Goal: Transaction & Acquisition: Subscribe to service/newsletter

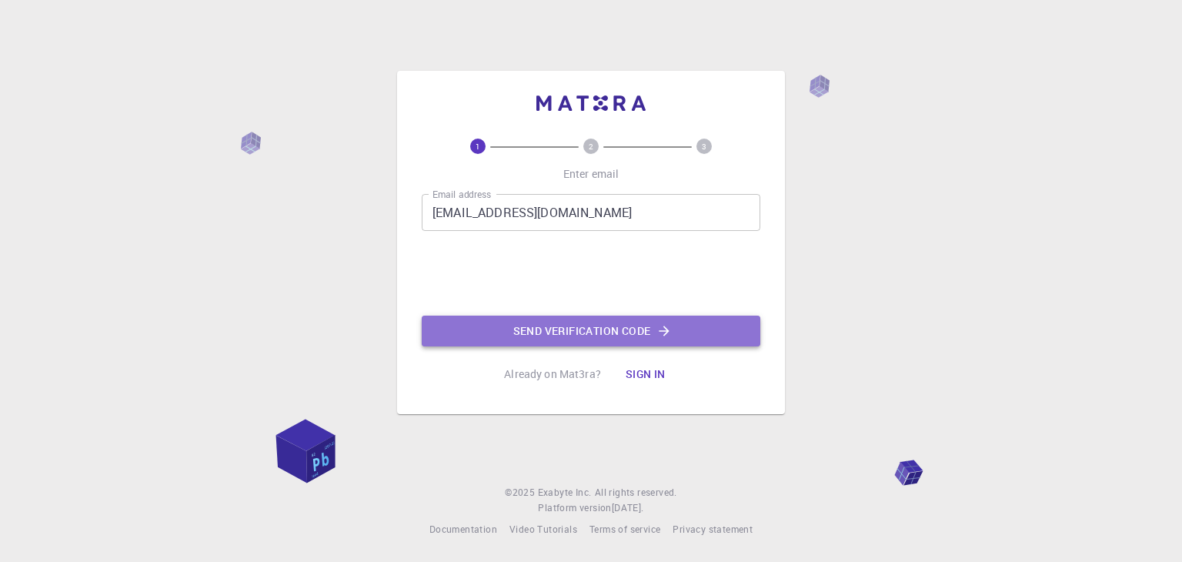
click at [542, 336] on button "Send verification code" at bounding box center [591, 330] width 339 height 31
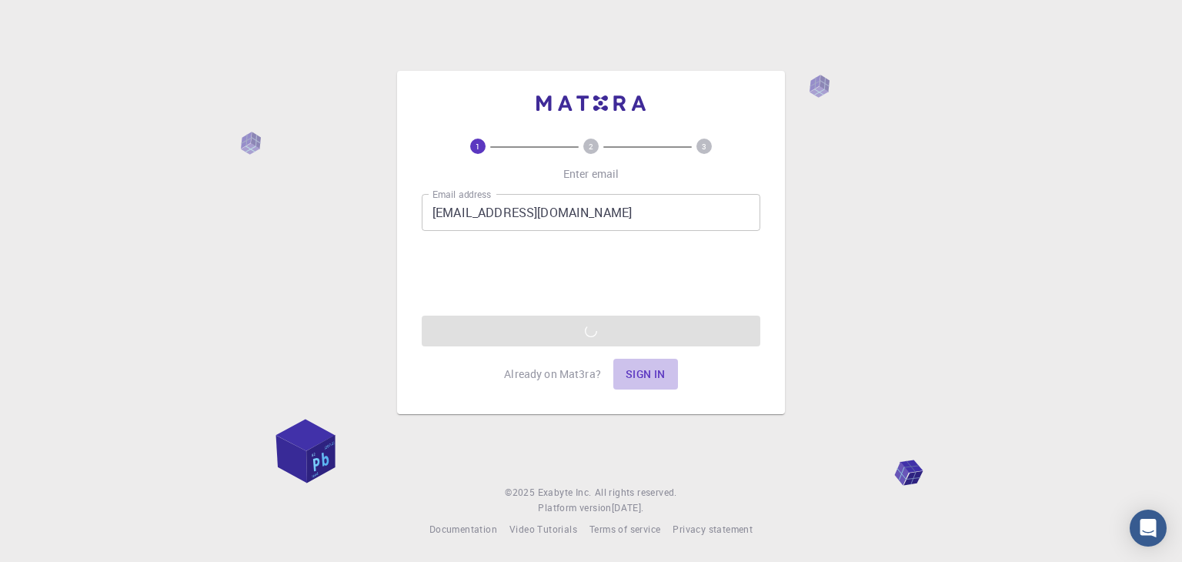
click at [643, 370] on button "Sign in" at bounding box center [645, 374] width 65 height 31
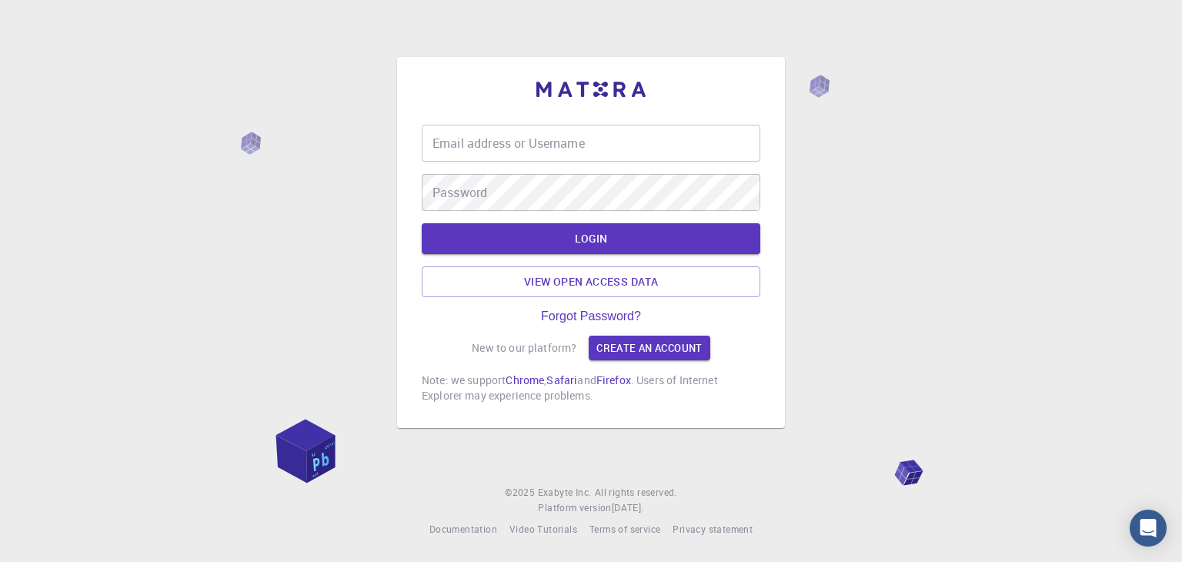
click at [546, 149] on input "Email address or Username" at bounding box center [591, 143] width 339 height 37
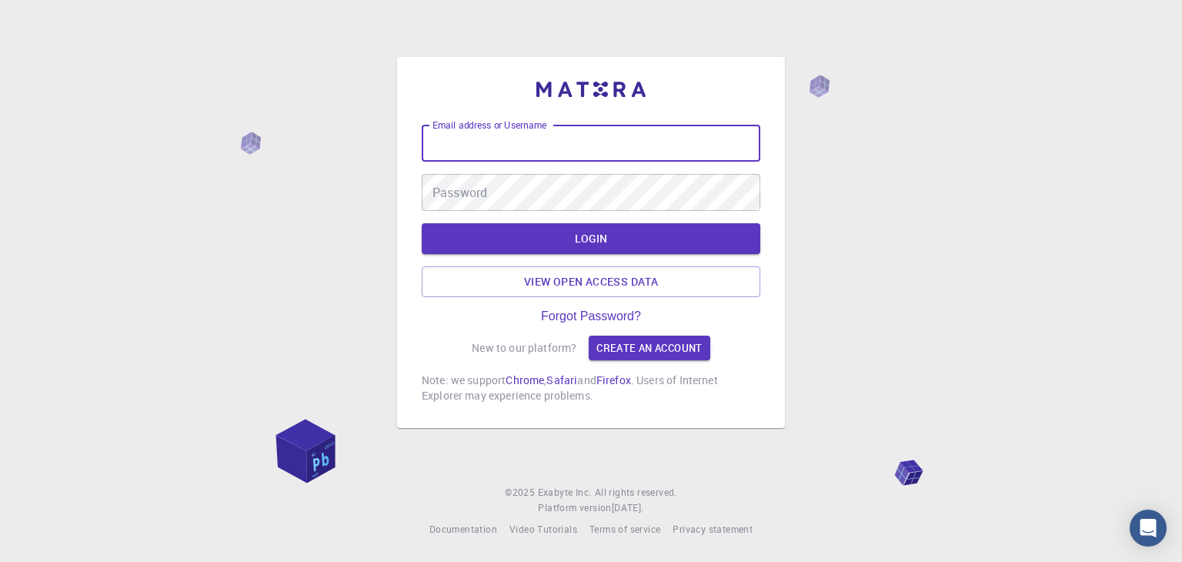
click at [492, 152] on input "Email address or Username" at bounding box center [591, 143] width 339 height 37
click at [613, 345] on link "Create an account" at bounding box center [649, 347] width 121 height 25
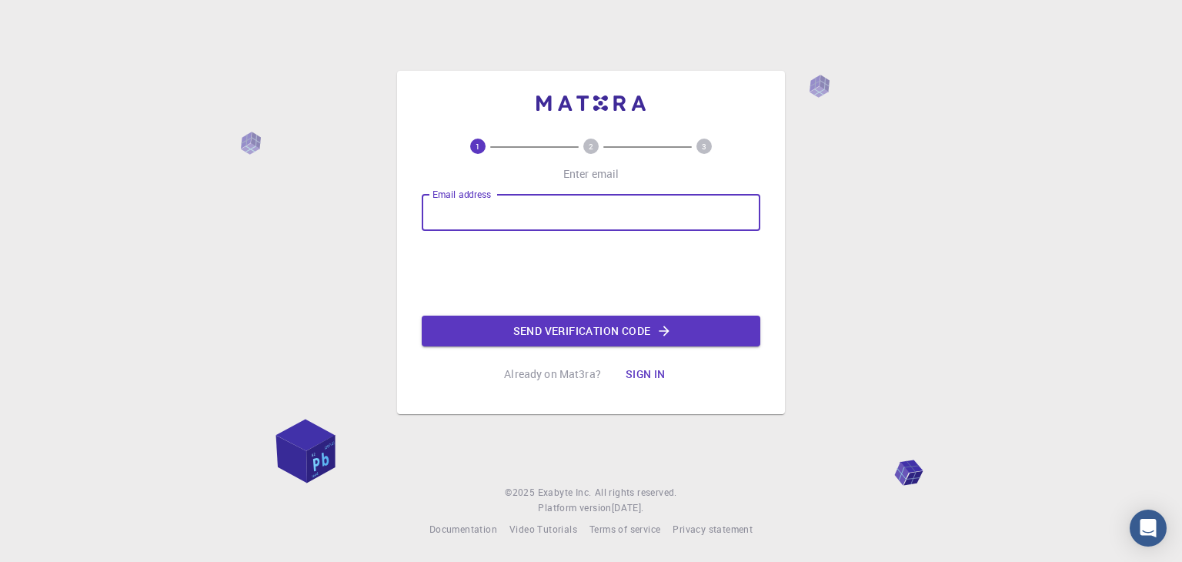
click at [535, 207] on input "Email address" at bounding box center [591, 212] width 339 height 37
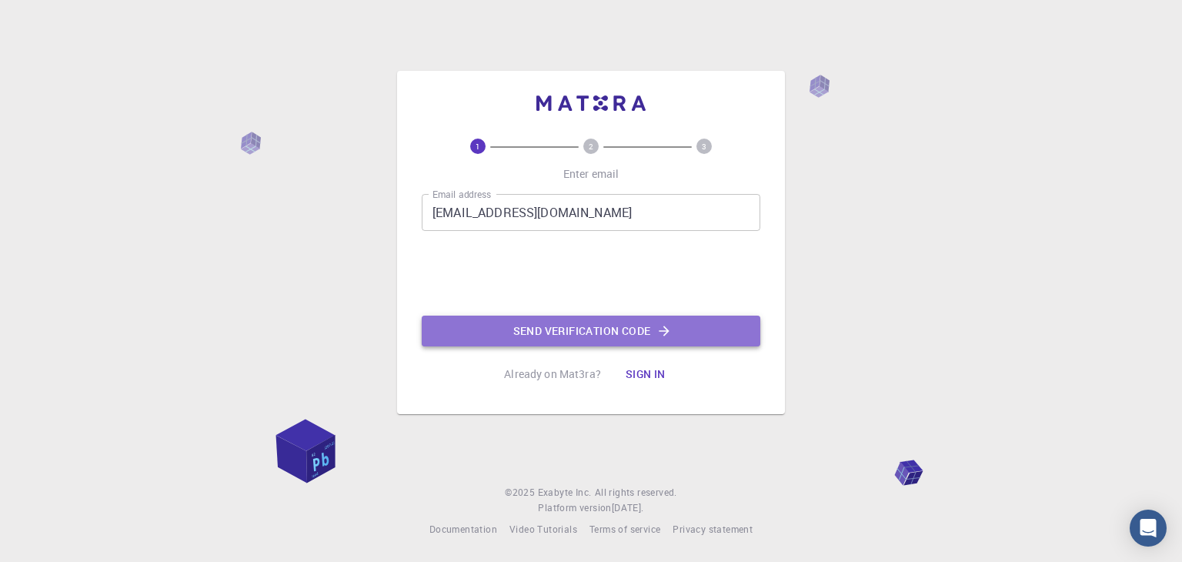
click at [579, 338] on button "Send verification code" at bounding box center [591, 330] width 339 height 31
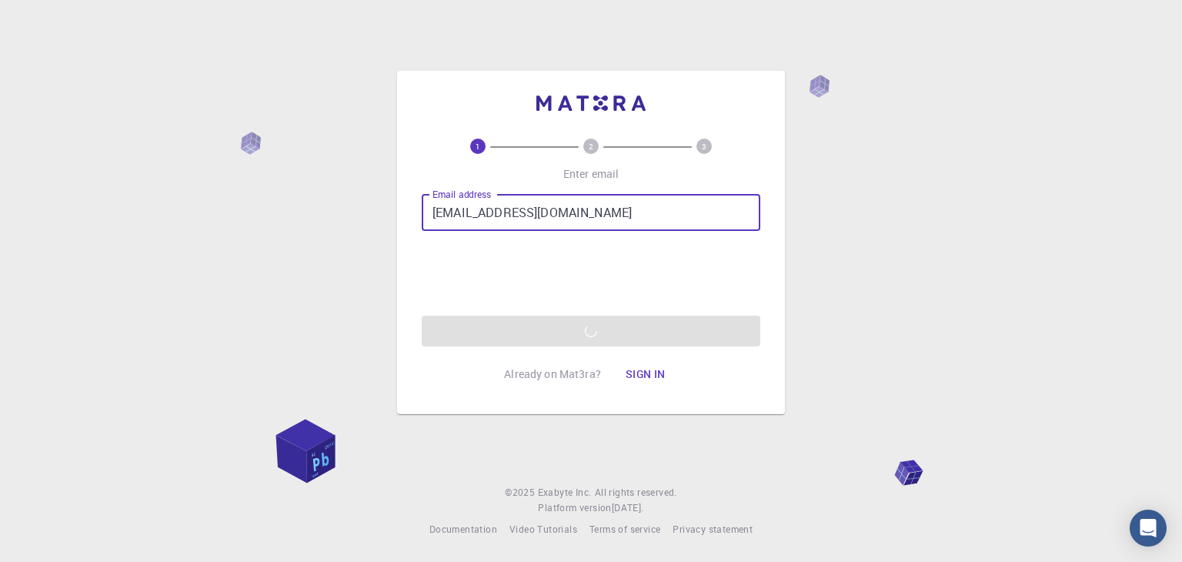
click at [554, 210] on input "[EMAIL_ADDRESS][DOMAIN_NAME]" at bounding box center [591, 212] width 339 height 37
type input "[EMAIL_ADDRESS][DOMAIN_NAME]"
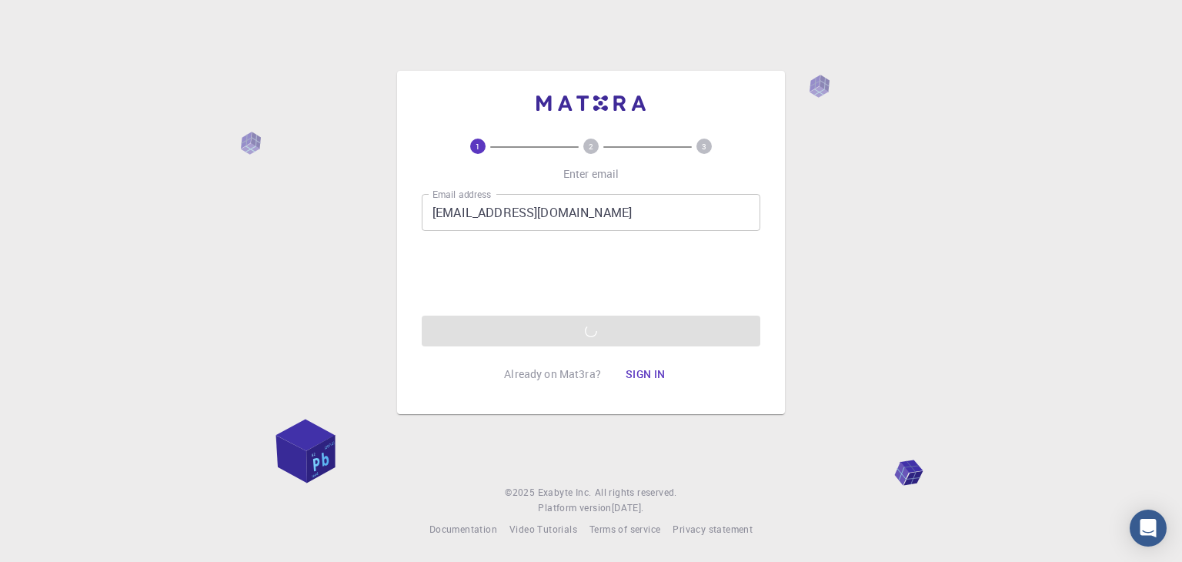
click at [759, 279] on div "Email address [EMAIL_ADDRESS][DOMAIN_NAME] Email address 0cAFcWeA6VQIxmvtTS4_pX…" at bounding box center [591, 270] width 339 height 152
